Goal: Task Accomplishment & Management: Manage account settings

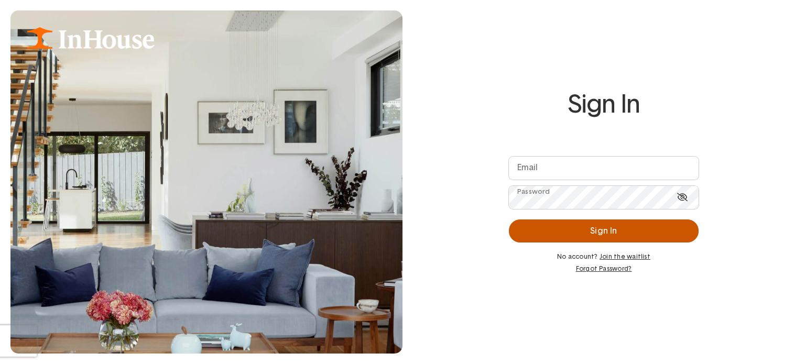
type input "**********"
click at [602, 231] on button "Sign In" at bounding box center [604, 231] width 190 height 23
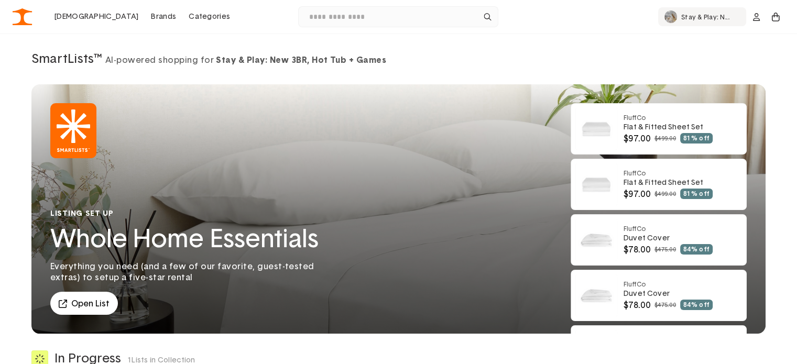
click at [711, 17] on p "Stay & Play: New 3BR, Hot Tub + Games" at bounding box center [710, 16] width 59 height 7
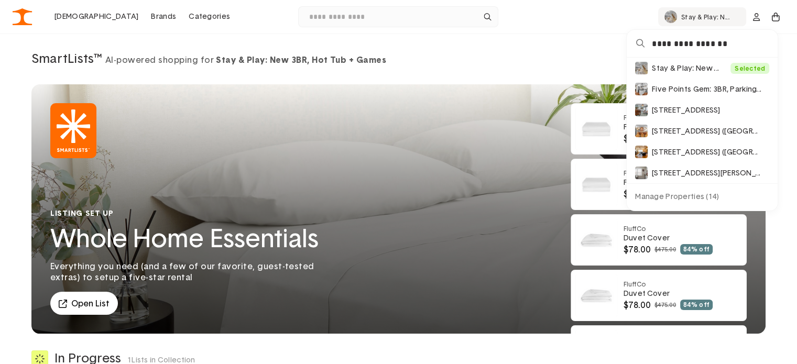
click at [686, 71] on li "Stay & Play: New 3BR, Hot Tub + Games Selected Edit" at bounding box center [702, 68] width 151 height 21
click at [658, 66] on li "Stay & Play: New 3BR, Hot Tub + Games Selected Edit" at bounding box center [702, 68] width 151 height 21
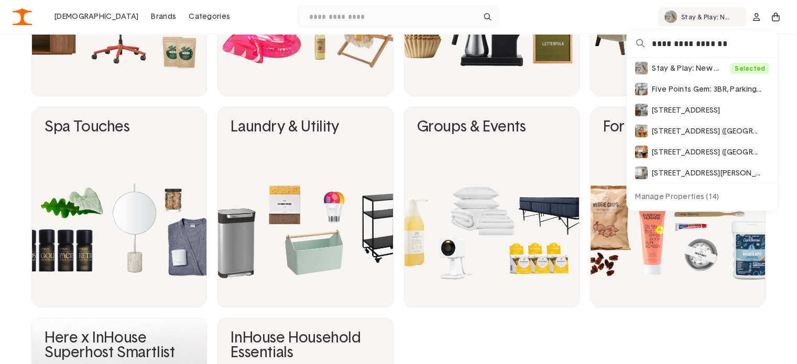
scroll to position [1013, 0]
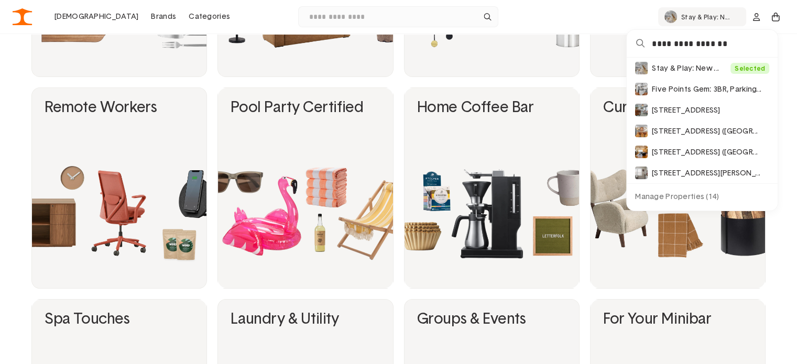
click at [23, 19] on img at bounding box center [23, 16] width 20 height 17
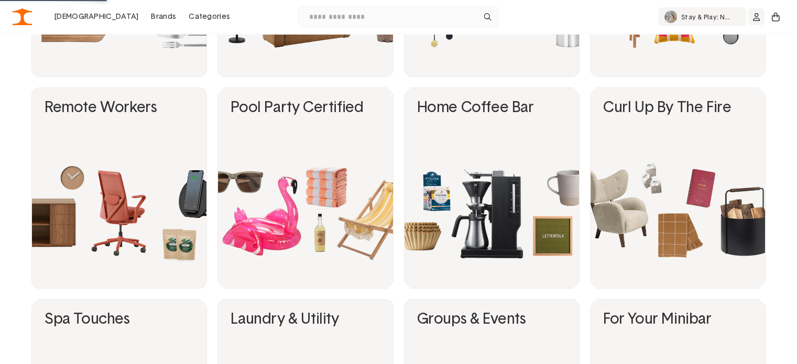
click at [756, 16] on icon "dropdown trigger" at bounding box center [756, 17] width 7 height 8
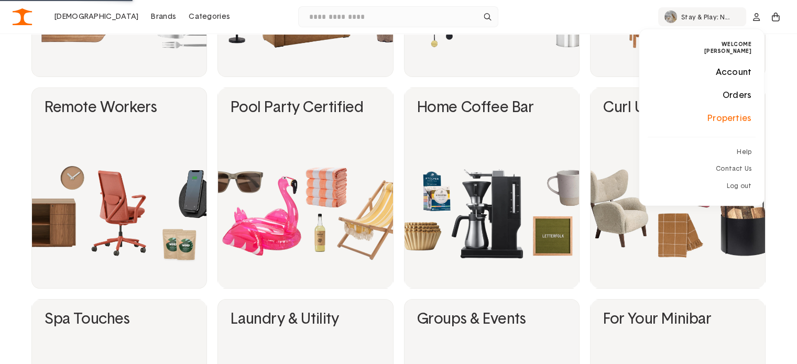
click at [742, 119] on link "Properties" at bounding box center [701, 118] width 125 height 23
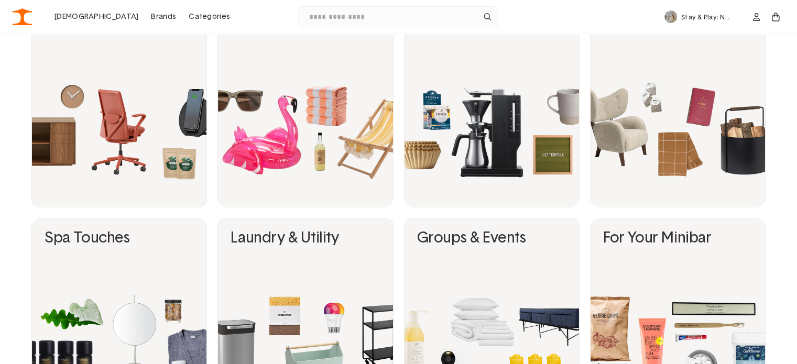
scroll to position [1185, 0]
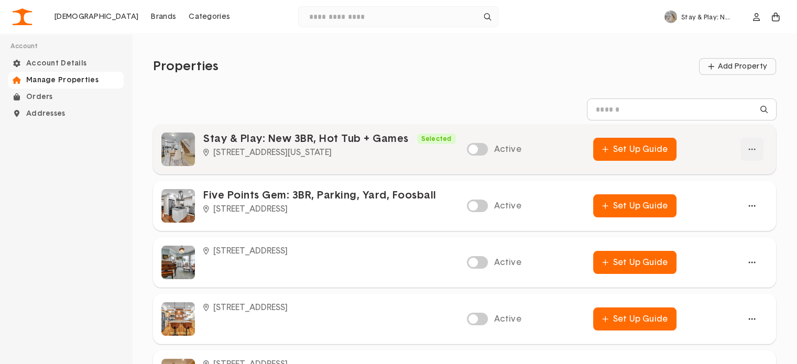
click at [754, 152] on div "button" at bounding box center [752, 149] width 23 height 23
click at [719, 171] on button "Edit Guide" at bounding box center [730, 174] width 61 height 16
click at [752, 149] on div "button" at bounding box center [753, 150] width 2 height 2
click at [744, 186] on button "Property Details" at bounding box center [730, 189] width 61 height 16
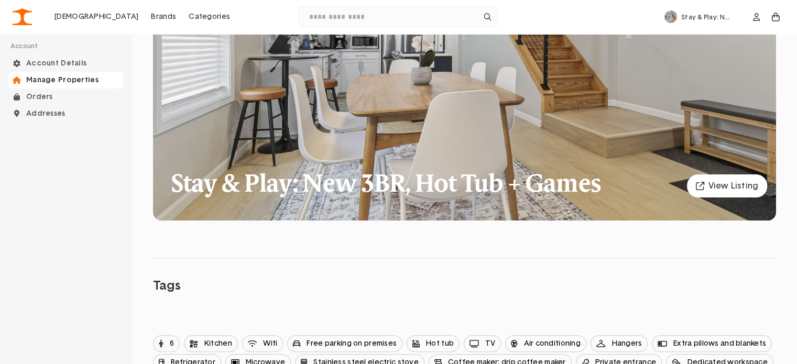
scroll to position [196, 0]
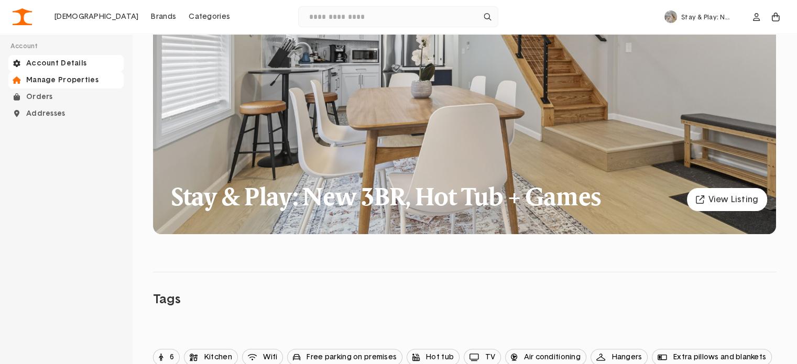
click at [40, 63] on div "Account Details" at bounding box center [65, 63] width 115 height 17
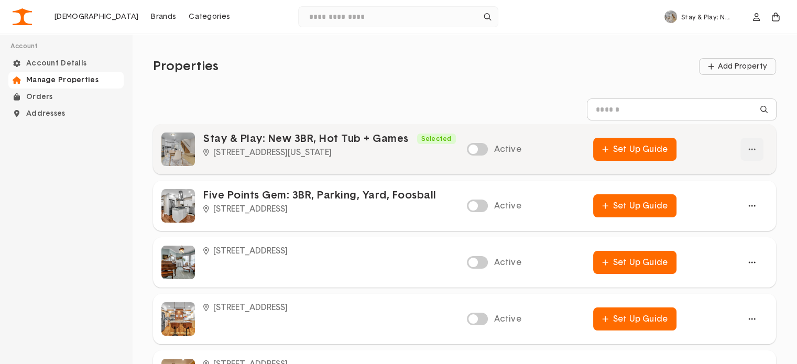
click at [753, 153] on div "button" at bounding box center [752, 149] width 23 height 23
click at [728, 191] on button "Property Details" at bounding box center [730, 189] width 61 height 16
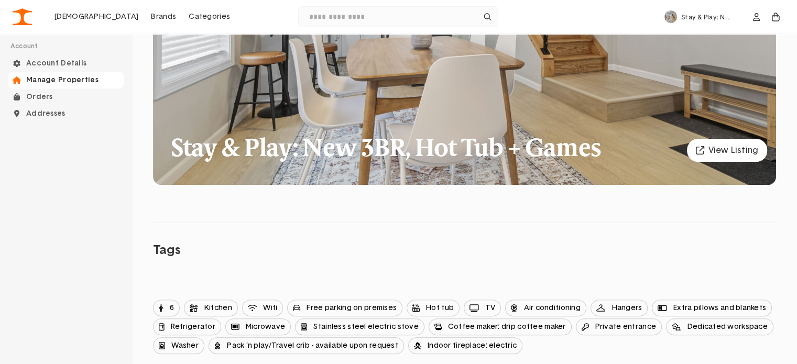
scroll to position [245, 0]
click at [733, 145] on link "View Listing" at bounding box center [727, 150] width 80 height 23
